Goal: Transaction & Acquisition: Download file/media

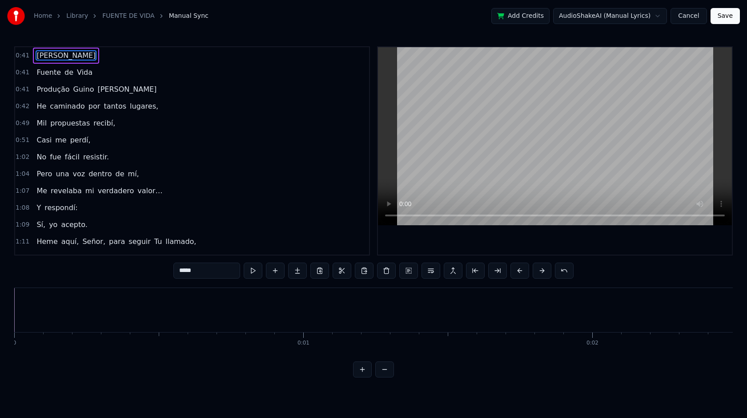
scroll to position [0, 11821]
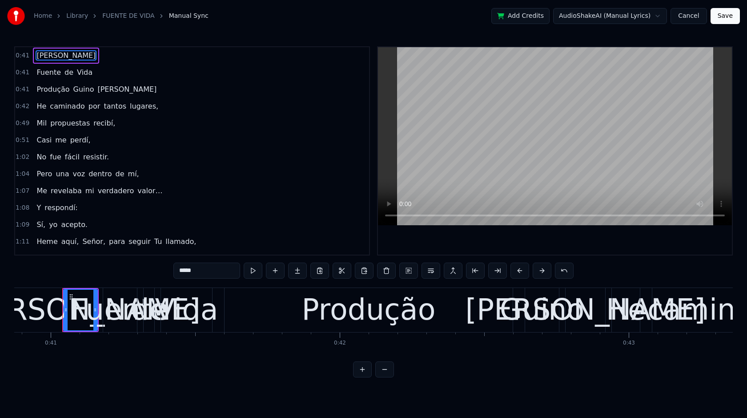
click at [688, 17] on button "Cancel" at bounding box center [689, 16] width 36 height 16
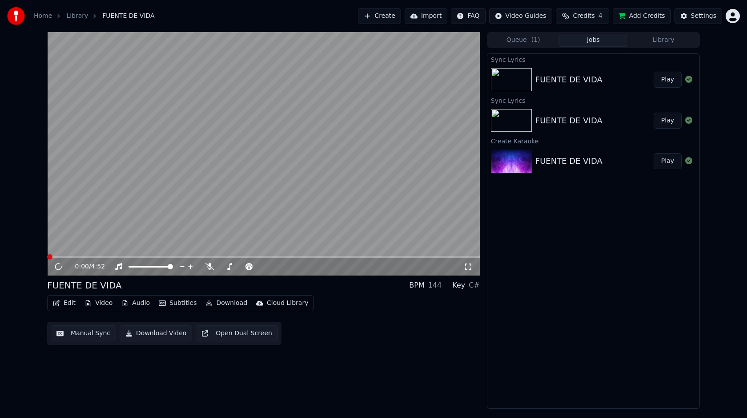
click at [674, 78] on button "Play" at bounding box center [668, 80] width 28 height 16
click at [57, 268] on icon at bounding box center [58, 266] width 4 height 5
click at [93, 332] on button "Manual Sync" at bounding box center [83, 333] width 65 height 16
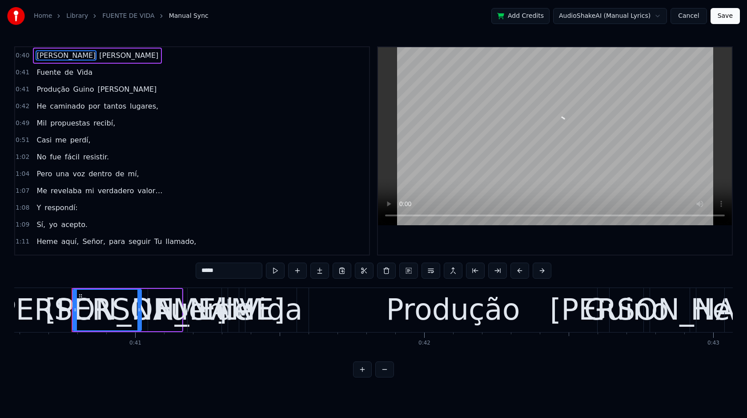
scroll to position [0, 11749]
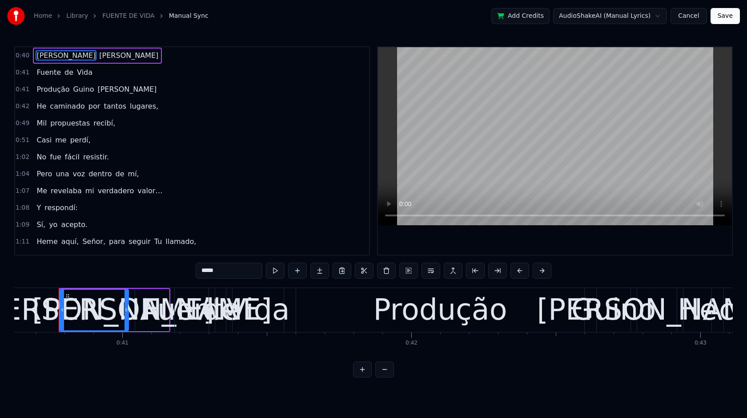
click at [232, 174] on div "1:04 Pero una voz dentro de mí," at bounding box center [192, 174] width 354 height 17
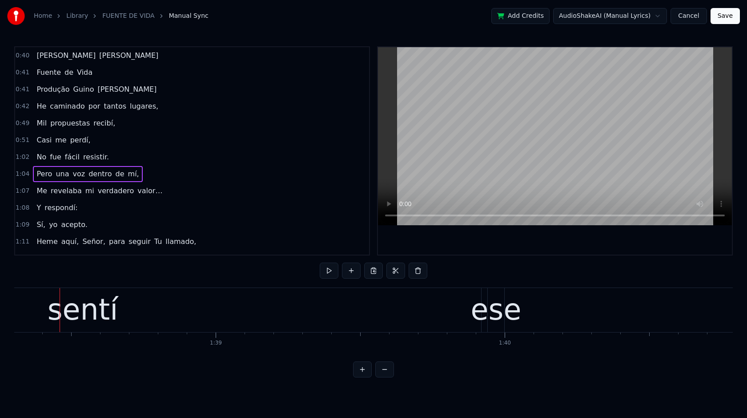
scroll to position [0, 28431]
click at [327, 271] on button at bounding box center [329, 271] width 19 height 16
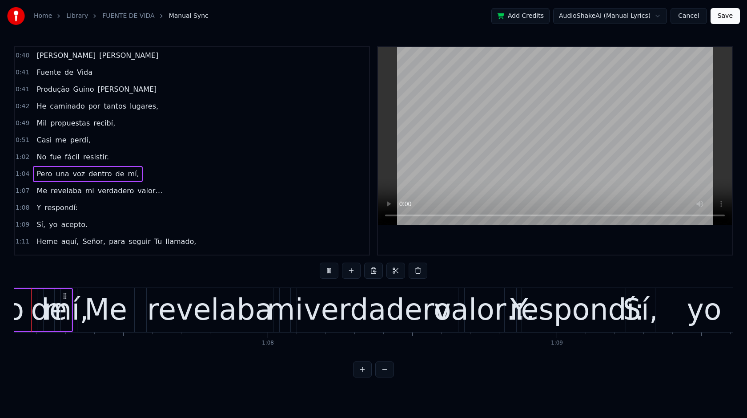
scroll to position [0, 19368]
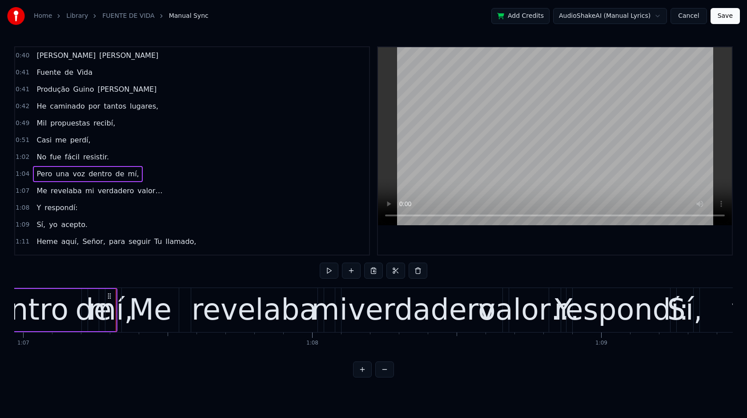
click at [693, 19] on button "Cancel" at bounding box center [689, 16] width 36 height 16
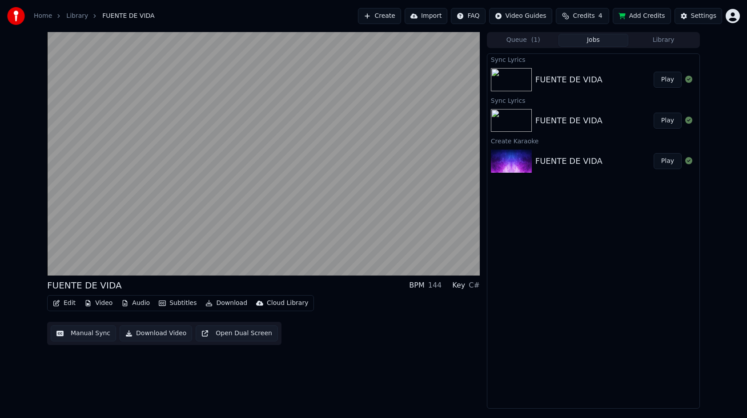
click at [620, 78] on div "FUENTE DE VIDA" at bounding box center [595, 79] width 118 height 12
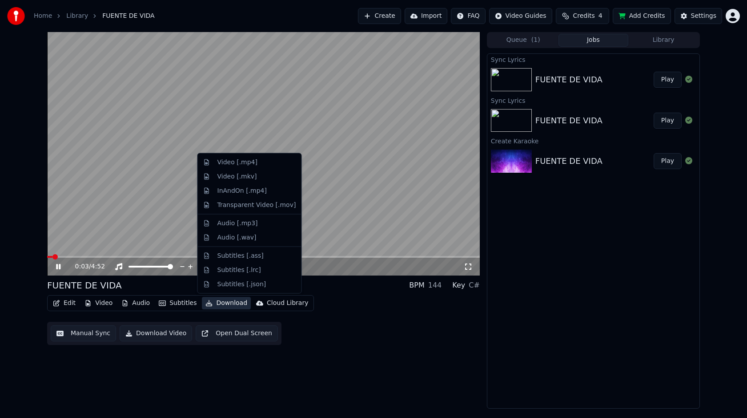
click at [215, 303] on button "Download" at bounding box center [226, 303] width 49 height 12
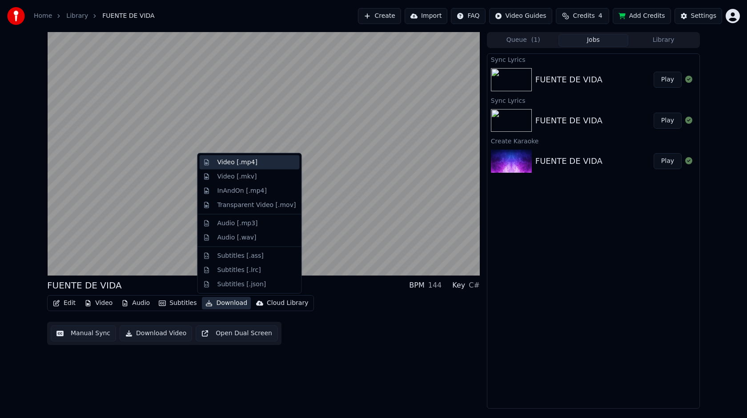
click at [232, 165] on div "Video [.mp4]" at bounding box center [238, 162] width 40 height 9
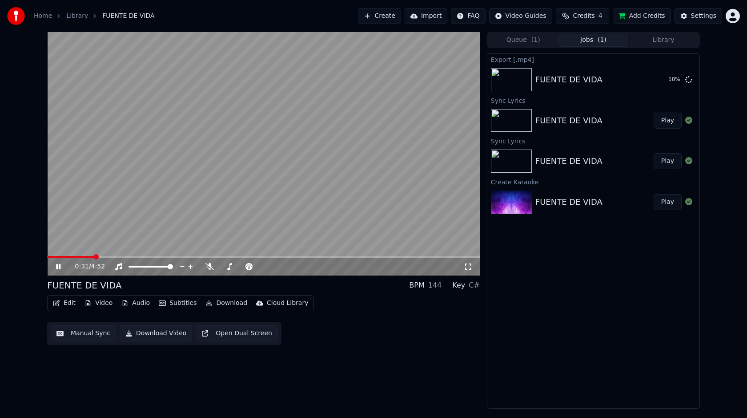
click at [60, 268] on icon at bounding box center [58, 266] width 4 height 5
